Goal: Task Accomplishment & Management: Manage account settings

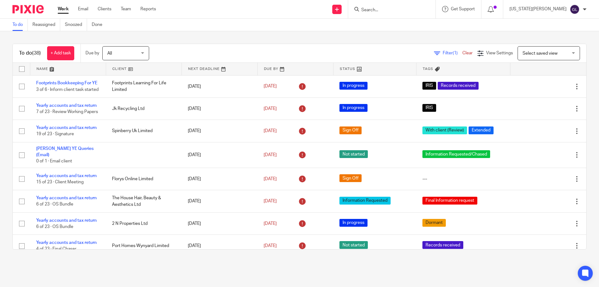
click at [504, 9] on div at bounding box center [493, 9] width 22 height 18
click at [494, 10] on icon at bounding box center [491, 9] width 6 height 6
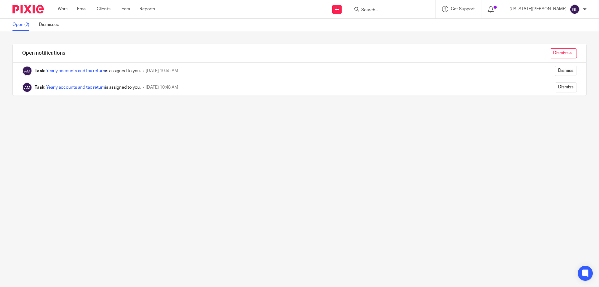
click at [558, 55] on input "Dismiss all" at bounding box center [563, 53] width 27 height 10
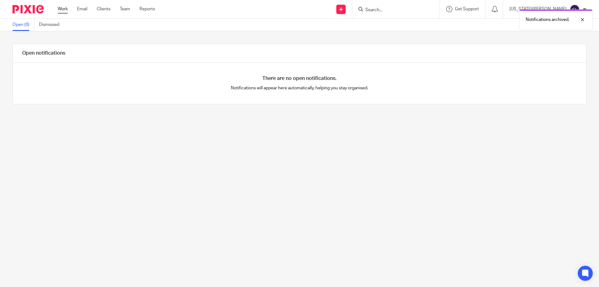
click at [59, 9] on link "Work" at bounding box center [63, 9] width 10 height 6
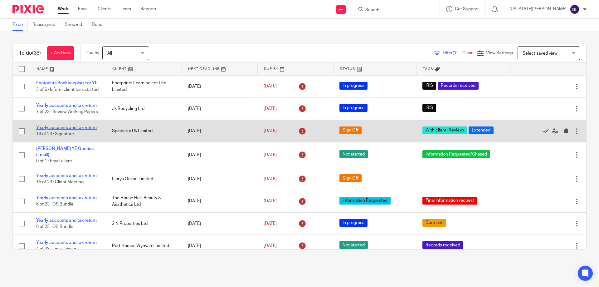
click at [63, 130] on link "Yearly accounts and tax return" at bounding box center [66, 127] width 61 height 4
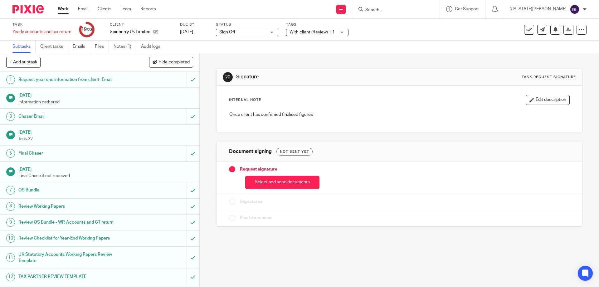
scroll to position [156, 0]
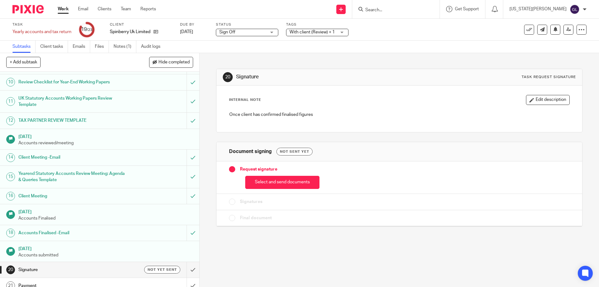
click at [321, 33] on span "With client (Review) + 1" at bounding box center [312, 32] width 45 height 4
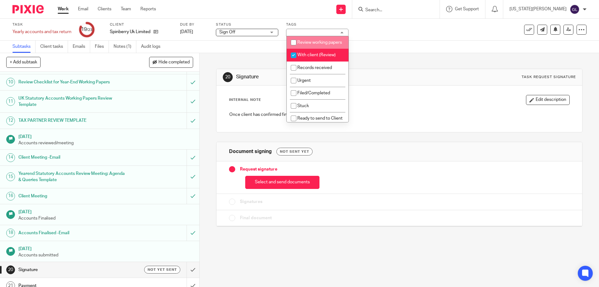
scroll to position [125, 0]
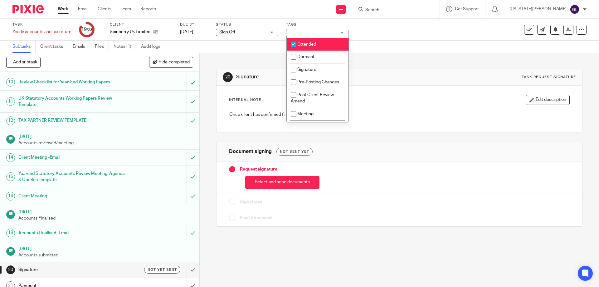
click at [390, 61] on div "20 Signature Task request signature Internal Note Edit description Once client …" at bounding box center [399, 143] width 366 height 180
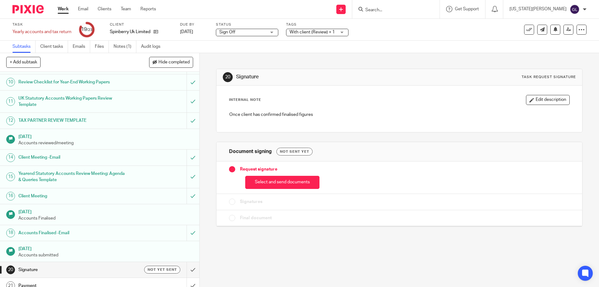
scroll to position [200, 0]
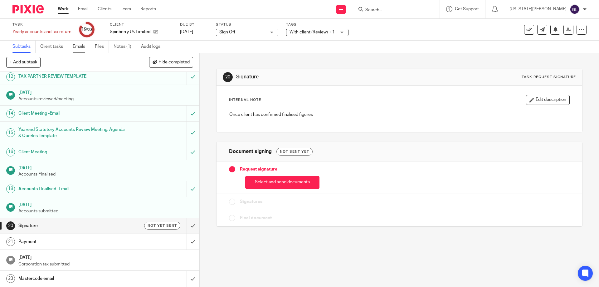
click at [82, 48] on link "Emails" at bounding box center [81, 47] width 17 height 12
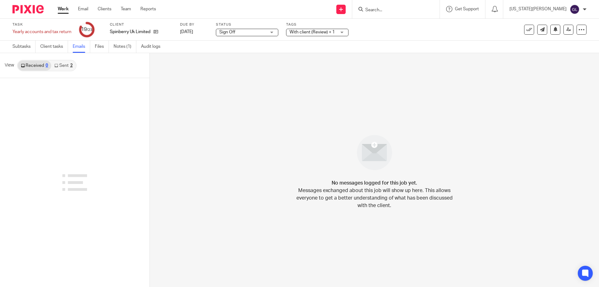
click at [62, 63] on link "Sent 2" at bounding box center [63, 66] width 24 height 10
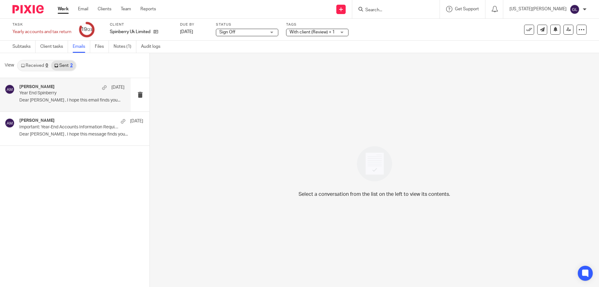
click at [70, 86] on div "[PERSON_NAME] [DATE]" at bounding box center [71, 87] width 105 height 6
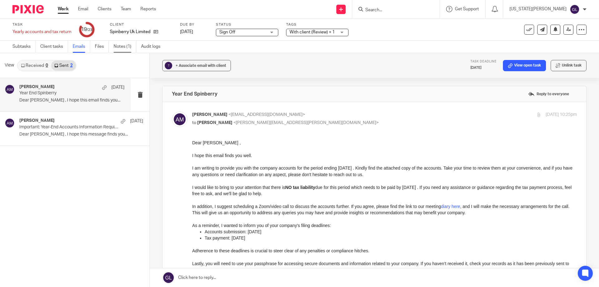
click at [125, 46] on link "Notes (1)" at bounding box center [125, 47] width 23 height 12
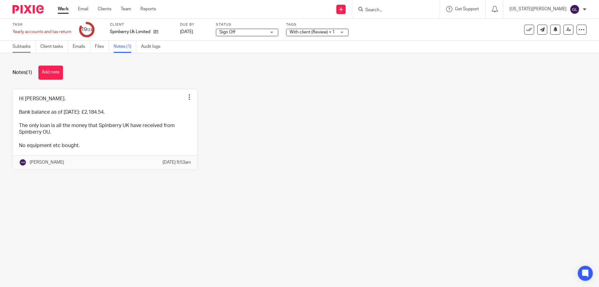
click at [22, 45] on link "Subtasks" at bounding box center [23, 47] width 23 height 12
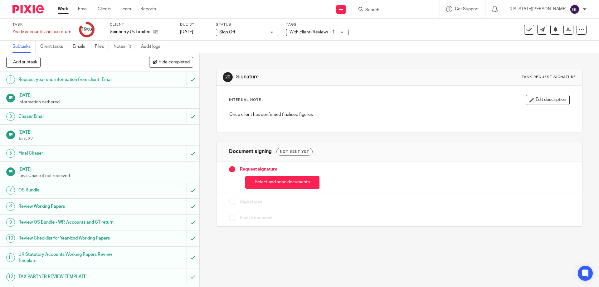
click at [288, 12] on div "Send new email Create task Add client Request signature Get Support Contact via…" at bounding box center [382, 9] width 434 height 18
